Goal: Task Accomplishment & Management: Manage account settings

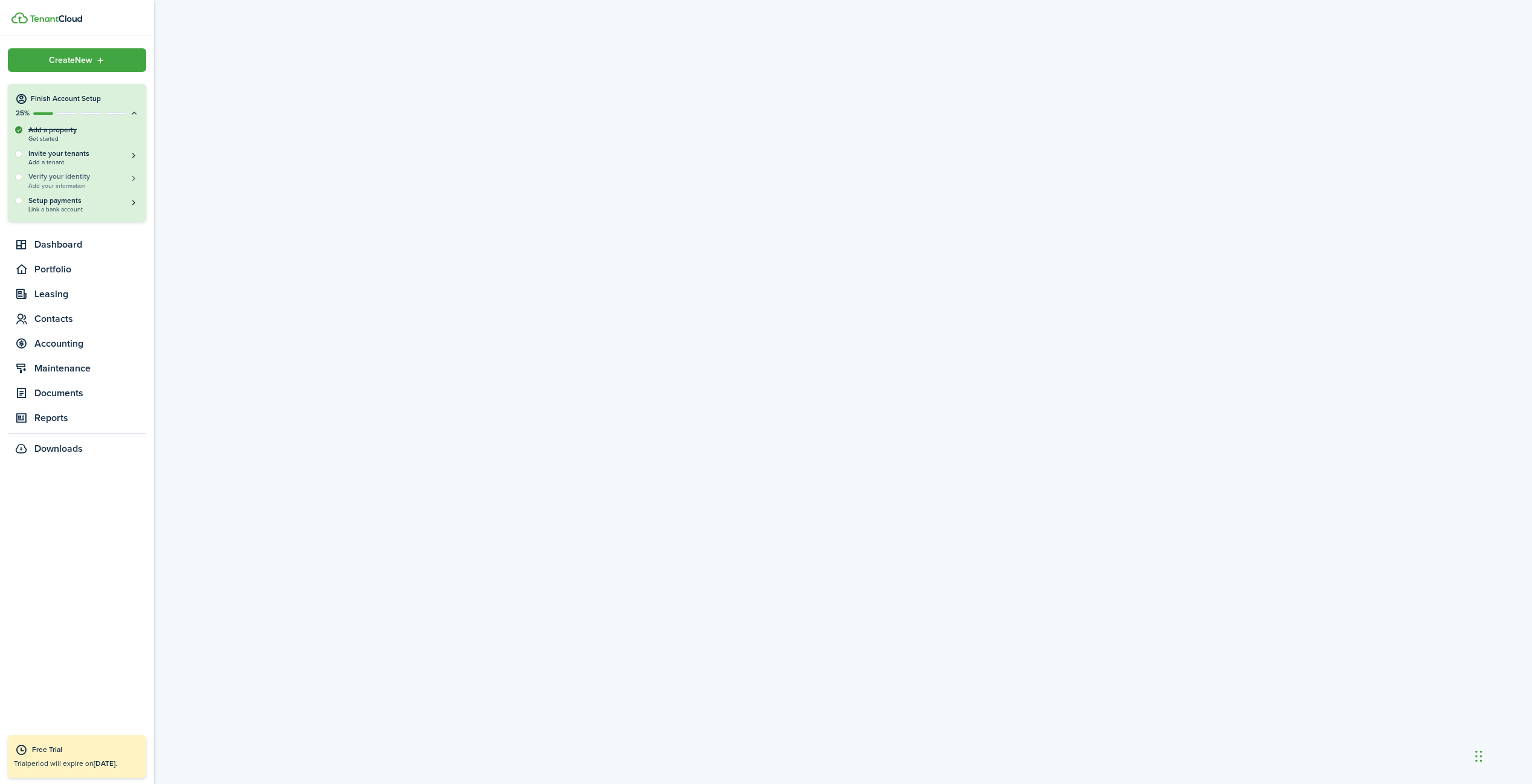
drag, startPoint x: 68, startPoint y: 176, endPoint x: 73, endPoint y: 177, distance: 5.1
click at [70, 177] on h5 "Verify your identity" at bounding box center [83, 177] width 111 height 10
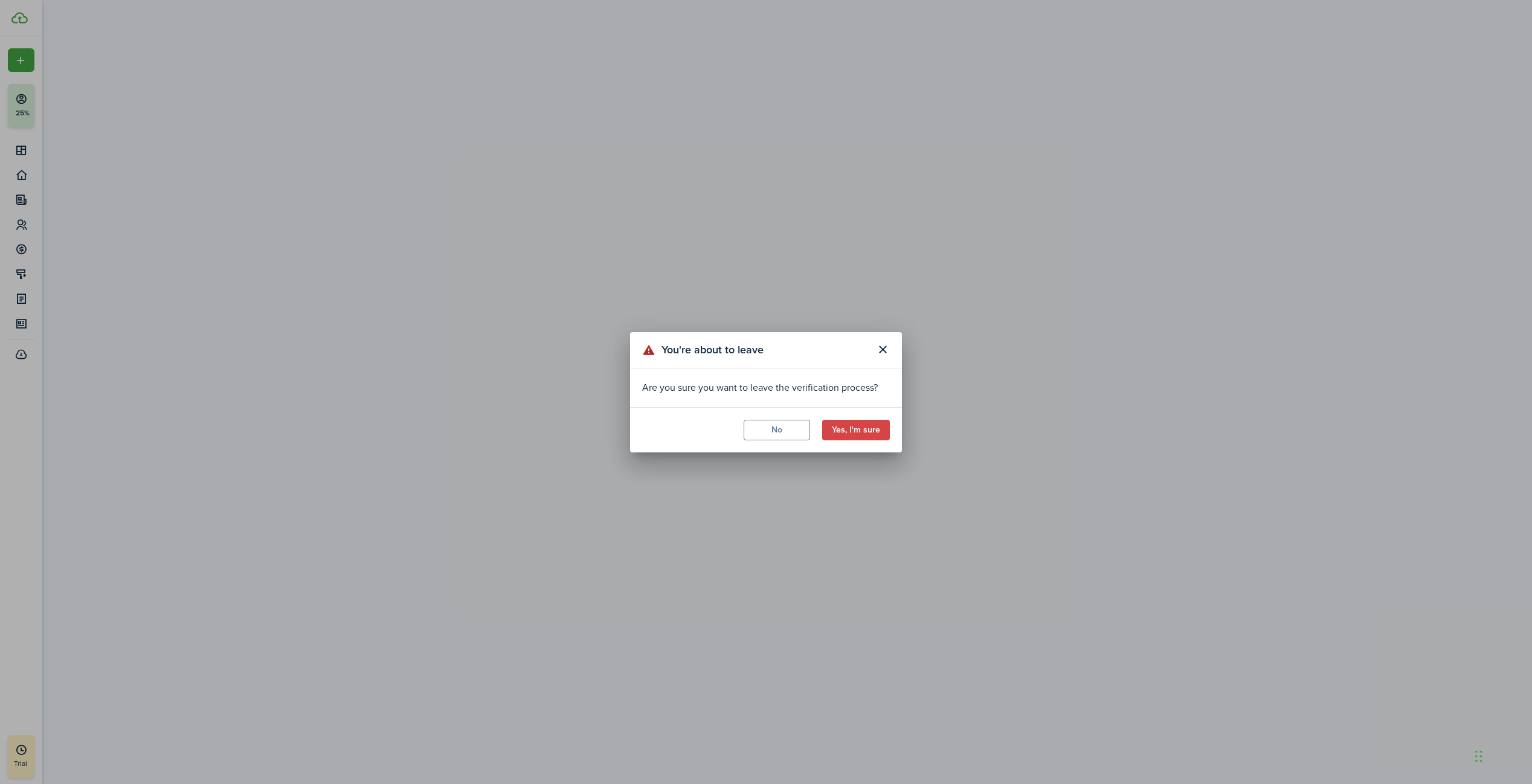
click at [783, 428] on button "No" at bounding box center [777, 430] width 67 height 21
click at [867, 431] on button "Yes, I'm sure" at bounding box center [855, 430] width 68 height 21
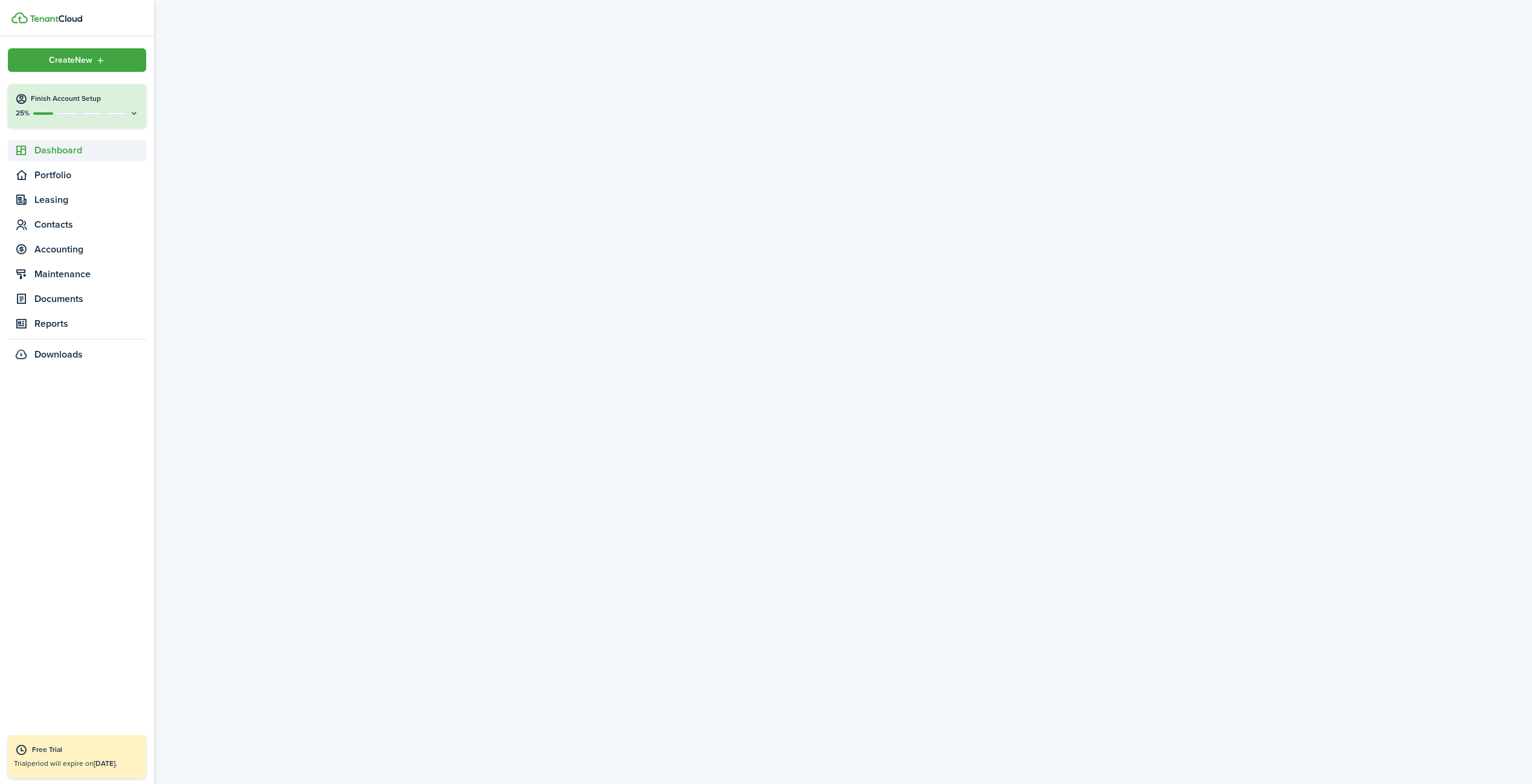
click at [73, 157] on span "Dashboard" at bounding box center [90, 151] width 112 height 15
click at [70, 182] on span "Overview" at bounding box center [90, 178] width 112 height 15
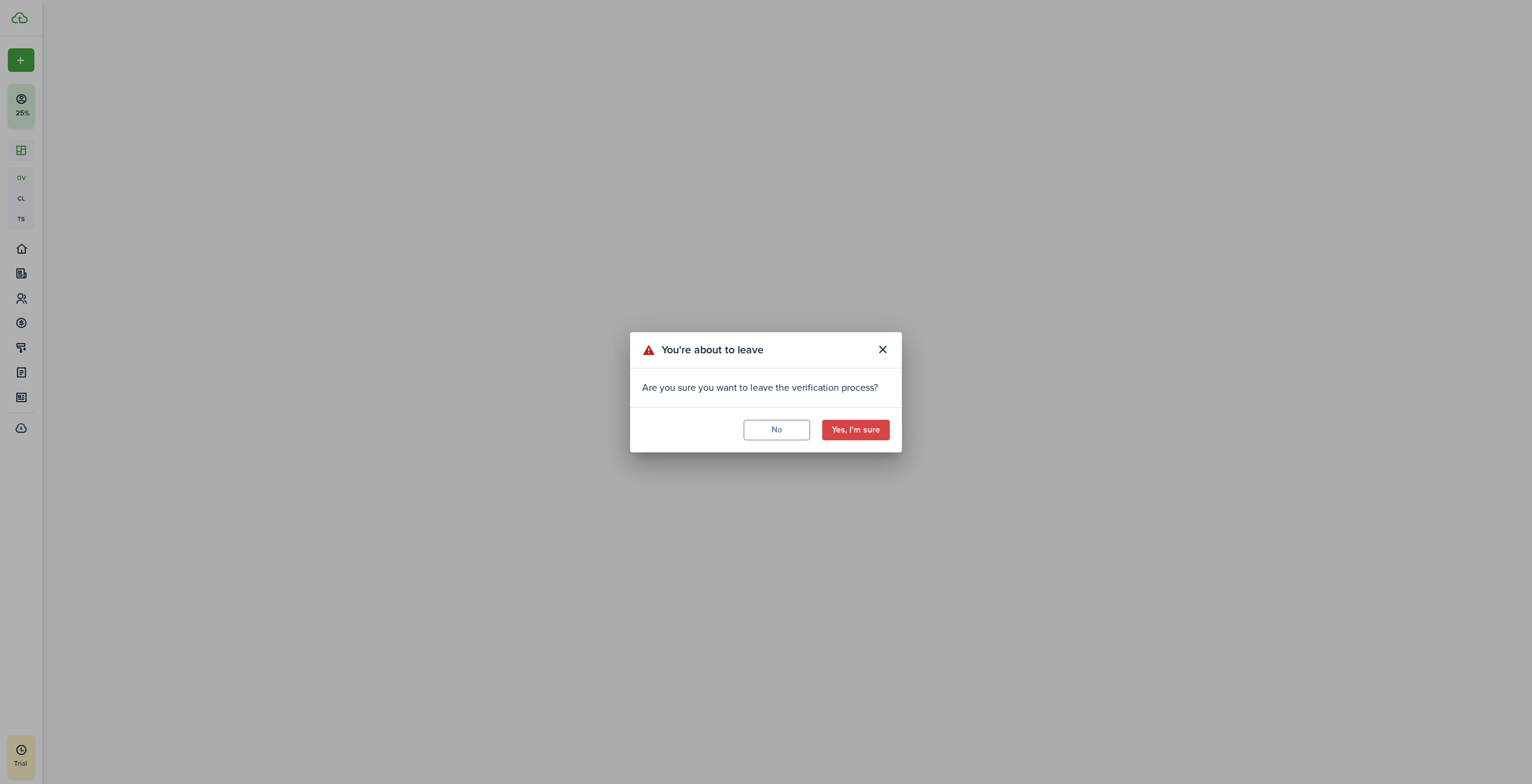
click at [844, 426] on button "Yes, I'm sure" at bounding box center [855, 430] width 68 height 21
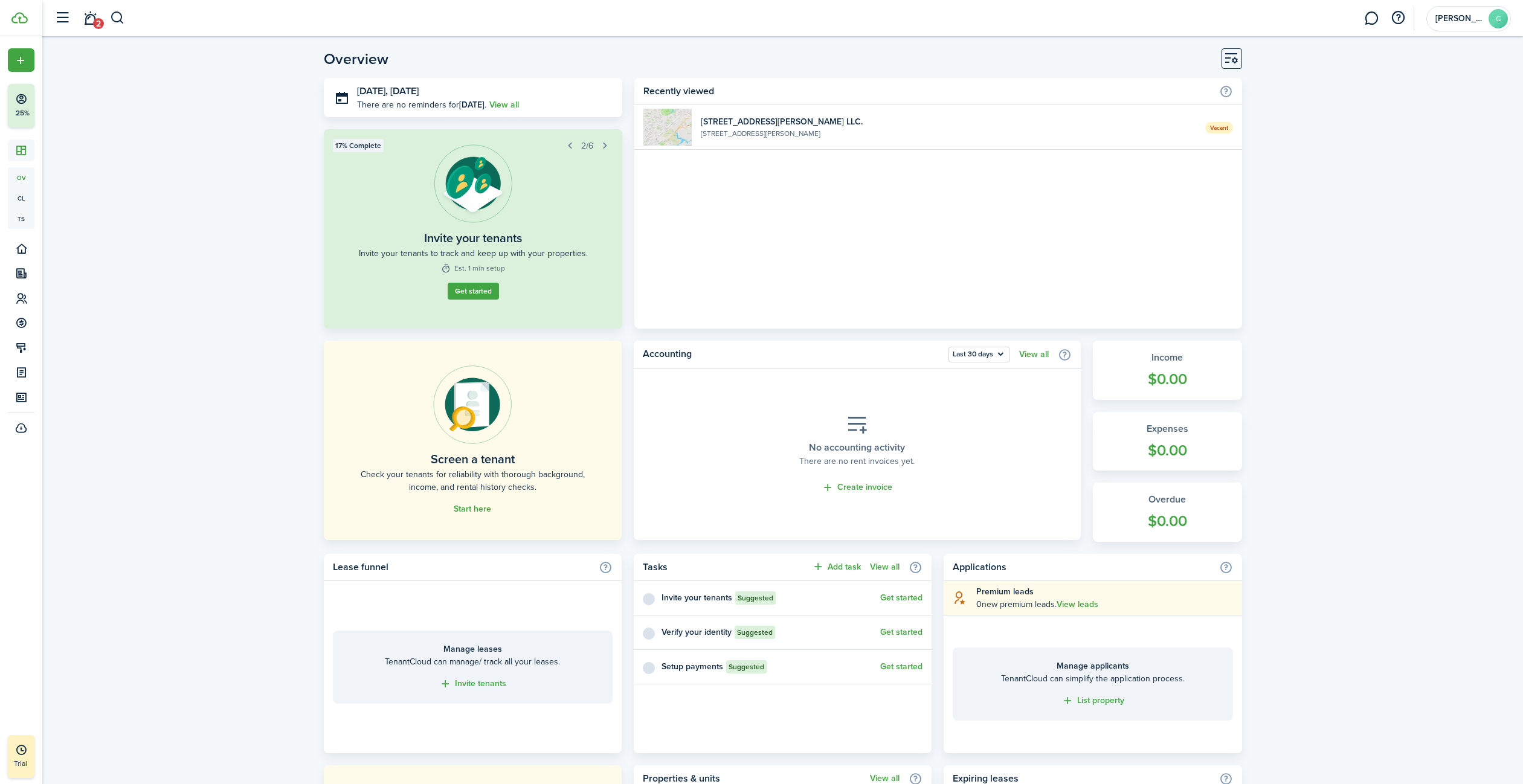
click at [568, 145] on button "button" at bounding box center [569, 145] width 17 height 17
click at [605, 150] on button "button" at bounding box center [605, 145] width 17 height 17
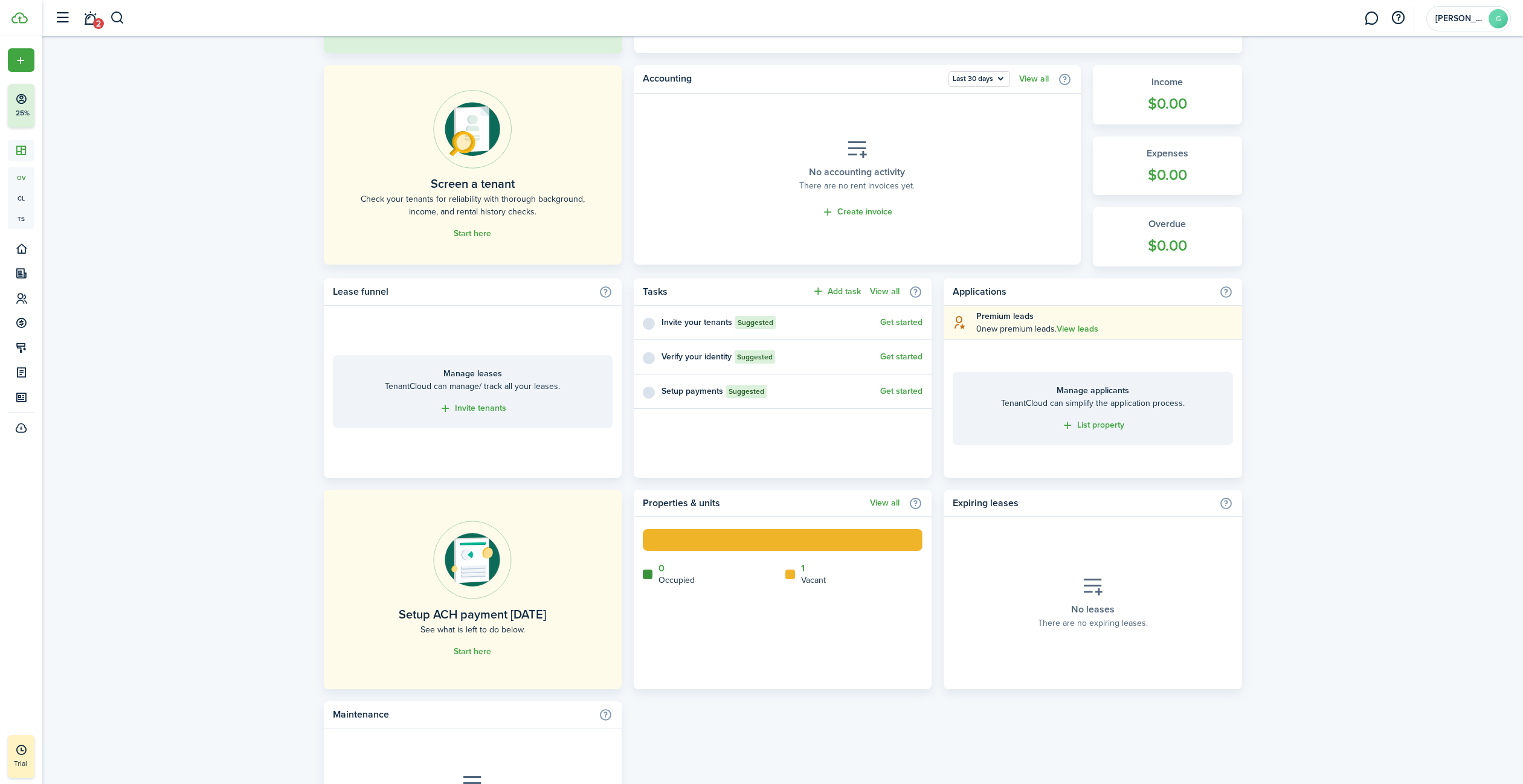
scroll to position [322, 0]
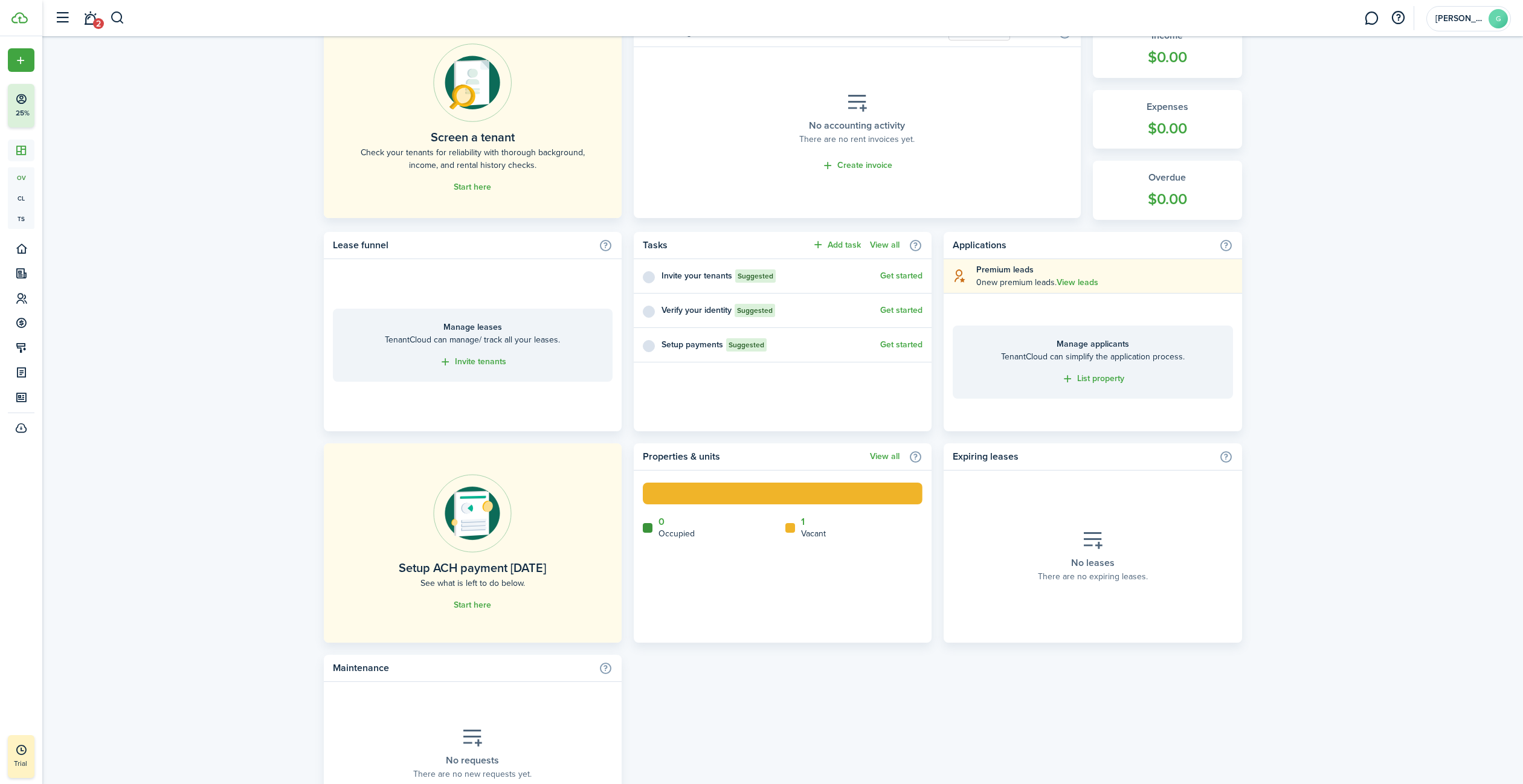
click at [467, 609] on link "Start here" at bounding box center [472, 605] width 37 height 10
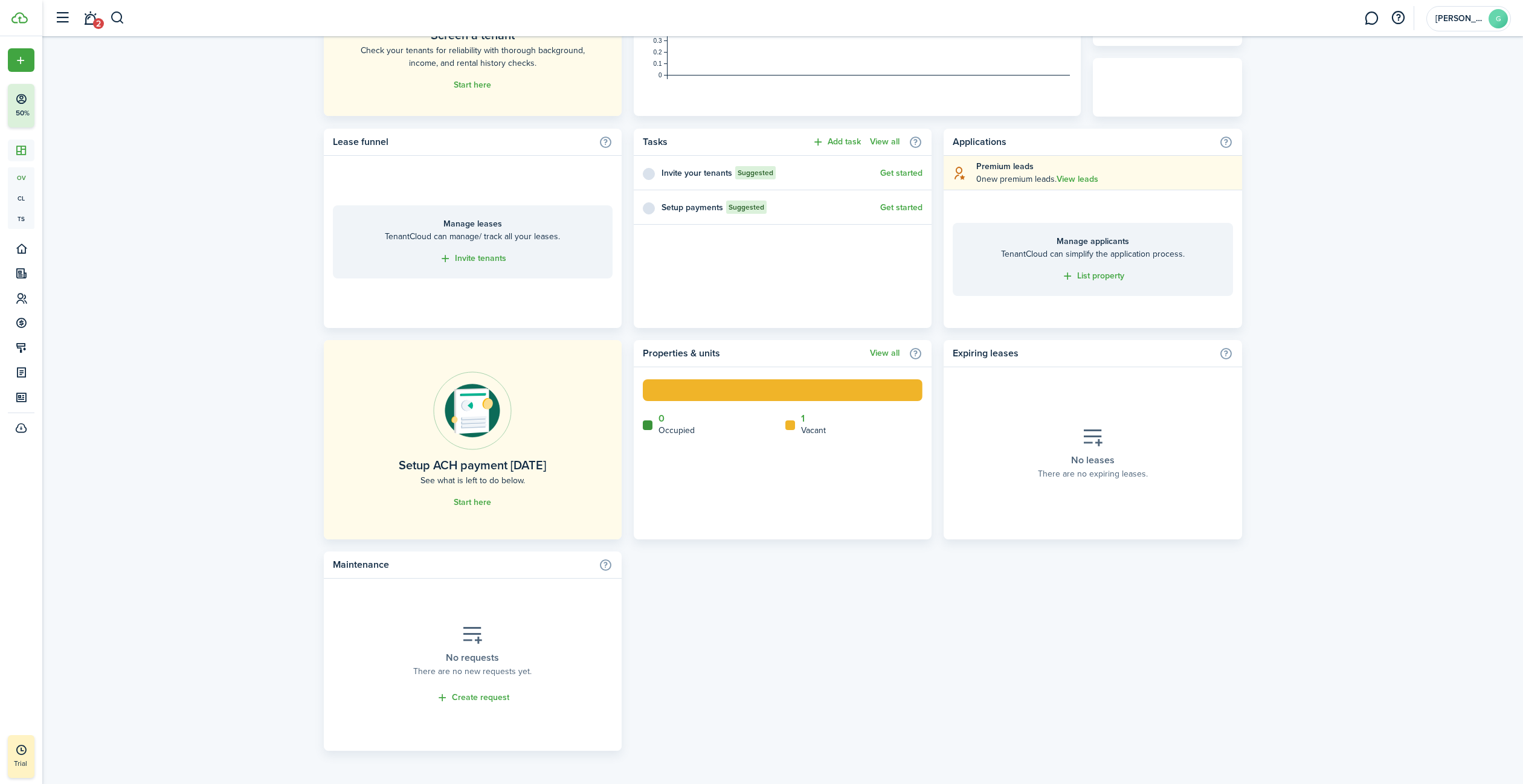
scroll to position [425, 0]
